Goal: Information Seeking & Learning: Learn about a topic

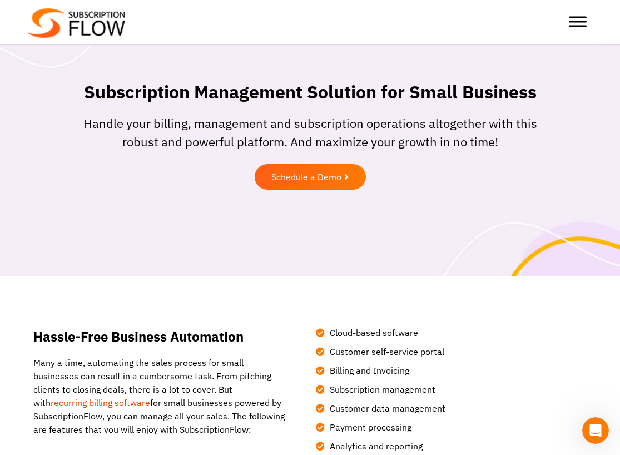
click at [578, 18] on span "Toggle Menu" at bounding box center [578, 18] width 18 height 2
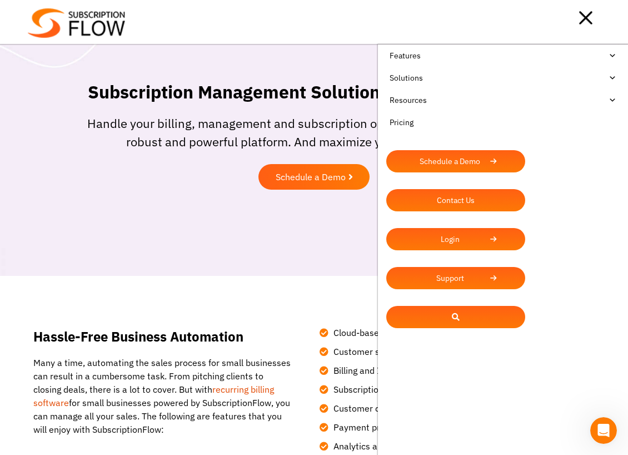
click at [616, 55] on link "Features" at bounding box center [504, 55] width 234 height 22
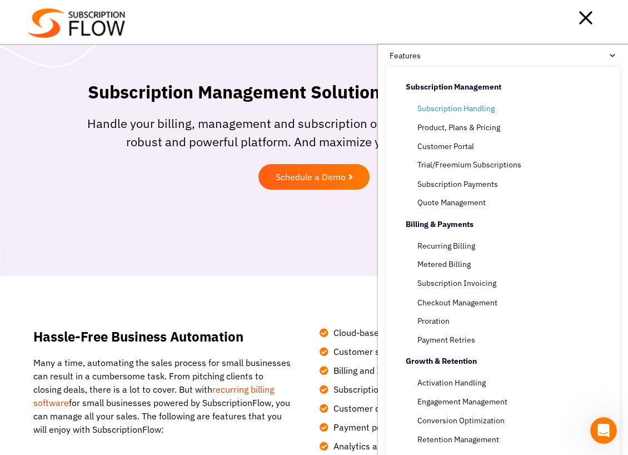
click at [471, 106] on link "Subscription Handling" at bounding box center [515, 108] width 194 height 13
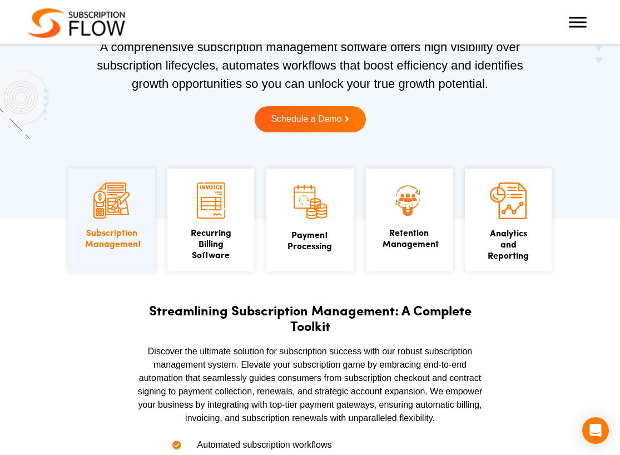
scroll to position [111, 0]
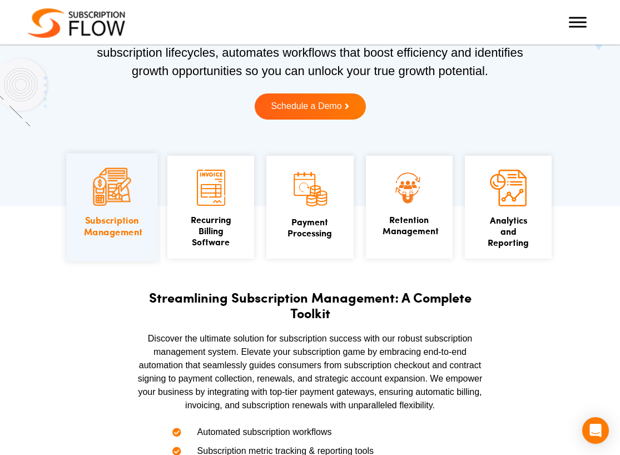
click at [113, 187] on img at bounding box center [112, 187] width 38 height 38
